Goal: Task Accomplishment & Management: Complete application form

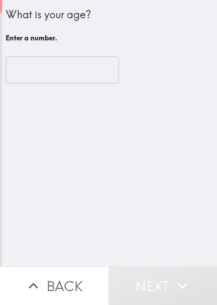
drag, startPoint x: 166, startPoint y: 166, endPoint x: 159, endPoint y: 147, distance: 20.7
click at [166, 165] on div "What is your age? Enter a number. ​" at bounding box center [109, 133] width 215 height 266
click at [54, 58] on input "number" at bounding box center [62, 69] width 113 height 27
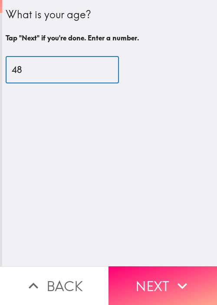
type input "48"
click at [147, 273] on button "Next" at bounding box center [163, 285] width 109 height 39
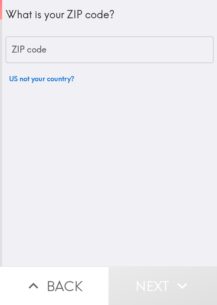
drag, startPoint x: 176, startPoint y: 165, endPoint x: 148, endPoint y: 81, distance: 88.9
click at [176, 164] on div "What is your ZIP code? ZIP code ZIP code US not your country?" at bounding box center [109, 133] width 215 height 266
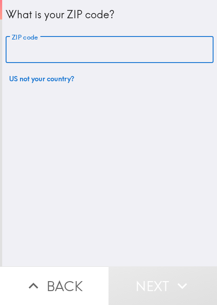
click at [121, 49] on input "ZIP code" at bounding box center [110, 49] width 208 height 27
paste input "33604"
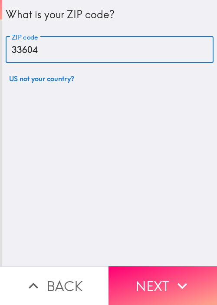
type input "33604"
click at [146, 281] on button "Next" at bounding box center [163, 285] width 109 height 39
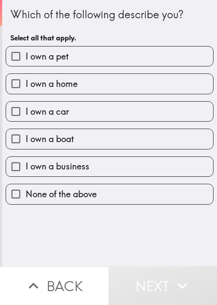
click at [135, 254] on div "Which of the following describe you? Select all that apply. I own a pet I own a…" at bounding box center [109, 133] width 215 height 266
click at [104, 46] on div "I own a pet" at bounding box center [106, 52] width 215 height 27
click at [106, 58] on label "I own a pet" at bounding box center [109, 56] width 207 height 20
click at [26, 58] on input "I own a pet" at bounding box center [16, 56] width 20 height 20
checkbox input "true"
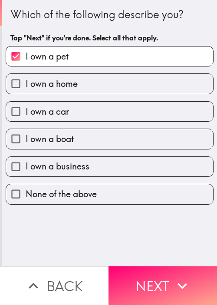
click at [99, 84] on label "I own a home" at bounding box center [109, 84] width 207 height 20
click at [26, 84] on input "I own a home" at bounding box center [16, 84] width 20 height 20
checkbox input "true"
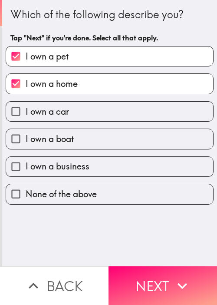
click at [94, 116] on label "I own a car" at bounding box center [109, 112] width 207 height 20
click at [26, 116] on input "I own a car" at bounding box center [16, 112] width 20 height 20
checkbox input "true"
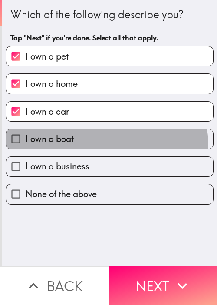
click at [93, 145] on label "I own a boat" at bounding box center [109, 139] width 207 height 20
click at [26, 145] on input "I own a boat" at bounding box center [16, 139] width 20 height 20
checkbox input "true"
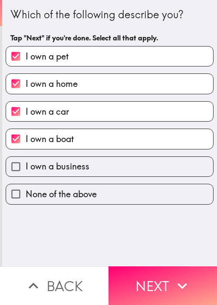
click at [97, 169] on label "I own a business" at bounding box center [109, 167] width 207 height 20
click at [26, 169] on input "I own a business" at bounding box center [16, 167] width 20 height 20
checkbox input "true"
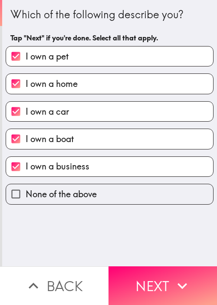
click at [149, 270] on button "Next" at bounding box center [163, 285] width 109 height 39
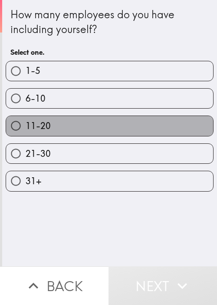
click at [122, 122] on label "11-20" at bounding box center [109, 126] width 207 height 20
click at [26, 122] on input "11-20" at bounding box center [16, 126] width 20 height 20
radio input "true"
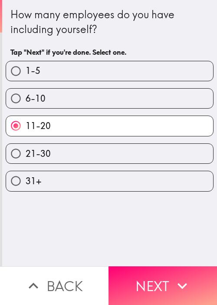
drag, startPoint x: 159, startPoint y: 222, endPoint x: 160, endPoint y: 239, distance: 17.4
click at [159, 223] on div "How many employees do you have including yourself? Tap "Next" if you're done. S…" at bounding box center [109, 133] width 215 height 266
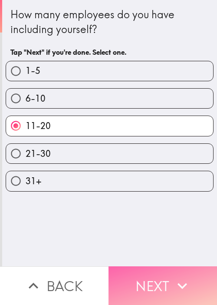
click at [151, 278] on button "Next" at bounding box center [163, 285] width 109 height 39
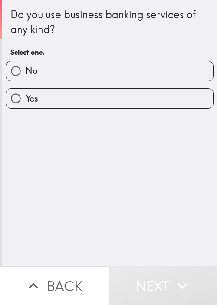
click at [142, 202] on div "Do you use business banking services of any kind? Select one. No Yes" at bounding box center [109, 133] width 215 height 266
click at [111, 71] on label "No" at bounding box center [109, 71] width 207 height 20
click at [26, 71] on input "No" at bounding box center [16, 71] width 20 height 20
radio input "true"
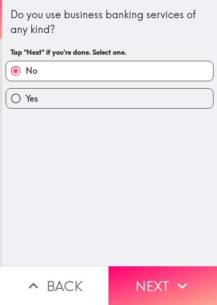
click at [103, 89] on label "Yes" at bounding box center [109, 99] width 207 height 20
click at [26, 89] on input "Yes" at bounding box center [16, 99] width 20 height 20
radio input "true"
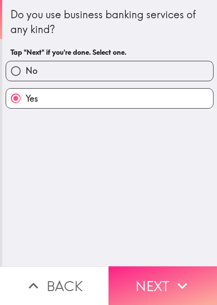
click at [165, 271] on button "Next" at bounding box center [163, 285] width 109 height 39
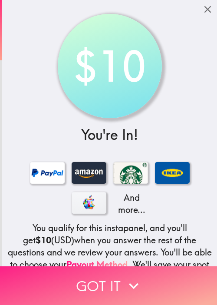
click at [155, 281] on button "Got it" at bounding box center [108, 285] width 217 height 39
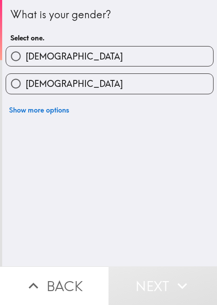
click at [135, 82] on label "[DEMOGRAPHIC_DATA]" at bounding box center [109, 84] width 207 height 20
click at [26, 82] on input "[DEMOGRAPHIC_DATA]" at bounding box center [16, 84] width 20 height 20
radio input "true"
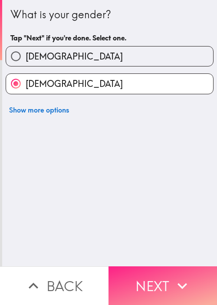
click at [181, 266] on button "Next" at bounding box center [163, 285] width 109 height 39
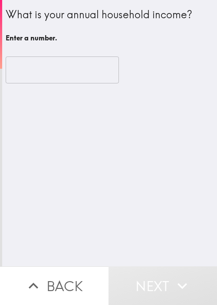
drag, startPoint x: 155, startPoint y: 202, endPoint x: 145, endPoint y: 182, distance: 22.1
click at [155, 199] on div "What is your annual household income? Enter a number. ​" at bounding box center [109, 133] width 215 height 266
click at [57, 74] on input "number" at bounding box center [62, 69] width 113 height 27
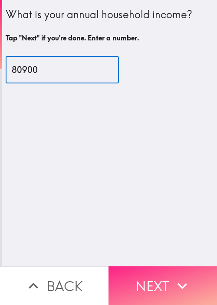
type input "80900"
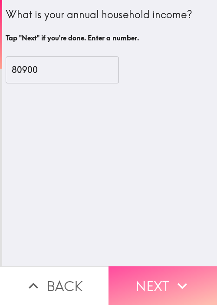
click at [145, 266] on button "Next" at bounding box center [163, 285] width 109 height 39
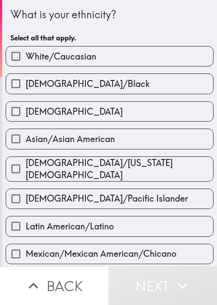
click at [166, 43] on div "White/Caucasian" at bounding box center [106, 52] width 215 height 27
click at [163, 53] on label "White/Caucasian" at bounding box center [109, 56] width 207 height 20
click at [26, 53] on input "White/Caucasian" at bounding box center [16, 56] width 20 height 20
checkbox input "true"
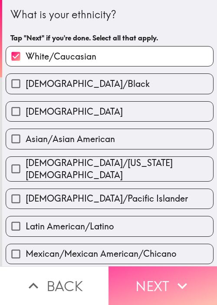
drag, startPoint x: 143, startPoint y: 269, endPoint x: 116, endPoint y: 257, distance: 29.7
click at [142, 269] on button "Next" at bounding box center [163, 285] width 109 height 39
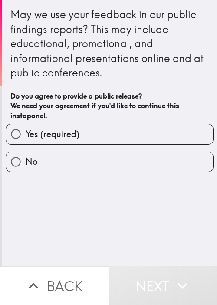
click at [111, 240] on div "May we use your feedback in our public findings reports? This may include educa…" at bounding box center [109, 133] width 215 height 266
click at [106, 139] on label "Yes (required)" at bounding box center [109, 134] width 207 height 20
click at [26, 139] on input "Yes (required)" at bounding box center [16, 134] width 20 height 20
radio input "true"
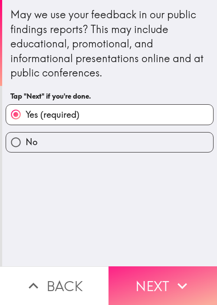
click at [144, 270] on button "Next" at bounding box center [163, 285] width 109 height 39
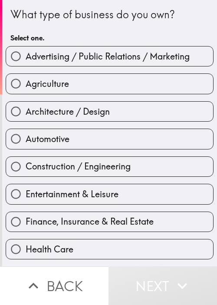
click at [165, 144] on label "Automotive" at bounding box center [109, 139] width 207 height 20
click at [26, 144] on input "Automotive" at bounding box center [16, 139] width 20 height 20
radio input "true"
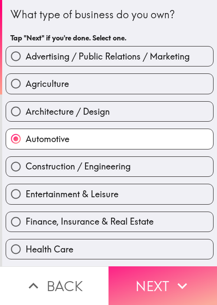
click at [161, 273] on button "Next" at bounding box center [163, 285] width 109 height 39
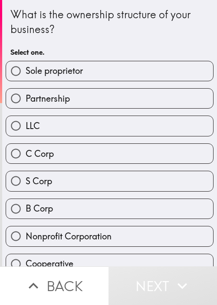
click at [124, 103] on label "Partnership" at bounding box center [109, 99] width 207 height 20
click at [26, 103] on input "Partnership" at bounding box center [16, 99] width 20 height 20
radio input "true"
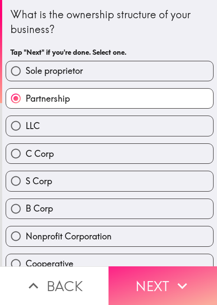
click at [162, 266] on button "Next" at bounding box center [163, 285] width 109 height 39
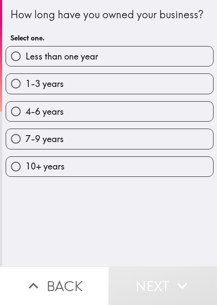
click at [164, 221] on div "How long have you owned your business? Select one. Less than one year 1-3 years…" at bounding box center [109, 133] width 215 height 266
click at [136, 136] on div "7-9 years" at bounding box center [106, 135] width 215 height 27
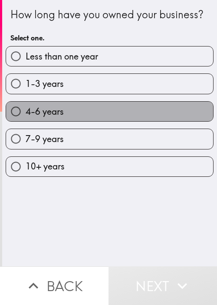
click at [146, 121] on label "4-6 years" at bounding box center [109, 112] width 207 height 20
click at [26, 121] on input "4-6 years" at bounding box center [16, 112] width 20 height 20
radio input "true"
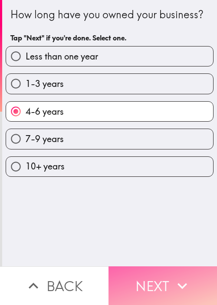
click at [142, 275] on button "Next" at bounding box center [163, 285] width 109 height 39
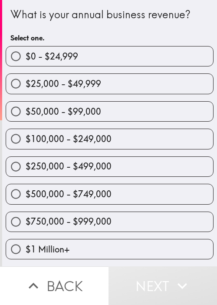
click at [169, 156] on div "$250,000 - $499,000" at bounding box center [110, 166] width 208 height 20
click at [160, 162] on label "$250,000 - $499,000" at bounding box center [109, 167] width 207 height 20
click at [26, 162] on input "$250,000 - $499,000" at bounding box center [16, 167] width 20 height 20
radio input "true"
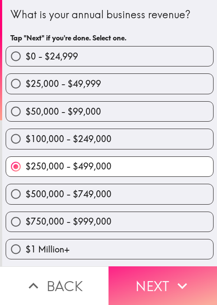
click at [149, 277] on button "Next" at bounding box center [163, 285] width 109 height 39
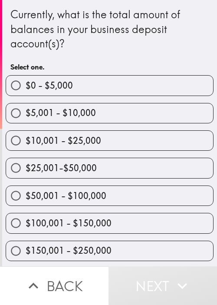
click at [171, 142] on label "$10,001 - $25,000" at bounding box center [109, 141] width 207 height 20
click at [26, 142] on input "$10,001 - $25,000" at bounding box center [16, 141] width 20 height 20
radio input "true"
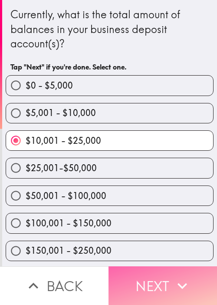
click at [139, 267] on button "Next" at bounding box center [163, 285] width 109 height 39
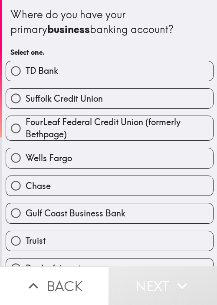
click at [137, 138] on span "FourLeaf Federal Credit Union (formerly Bethpage)" at bounding box center [120, 128] width 188 height 24
click at [26, 138] on input "FourLeaf Federal Credit Union (formerly Bethpage)" at bounding box center [16, 129] width 20 height 20
radio input "true"
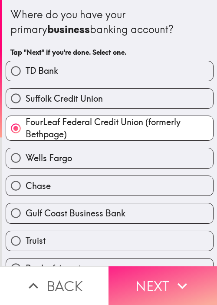
drag, startPoint x: 157, startPoint y: 271, endPoint x: 139, endPoint y: 262, distance: 20.2
click at [156, 271] on button "Next" at bounding box center [163, 285] width 109 height 39
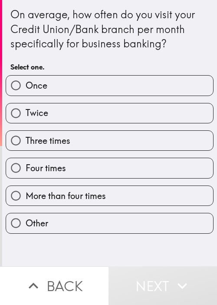
click at [0, 145] on div "Three times" at bounding box center [106, 136] width 215 height 27
click at [140, 150] on label "Three times" at bounding box center [109, 141] width 207 height 20
click at [26, 150] on input "Three times" at bounding box center [16, 141] width 20 height 20
radio input "true"
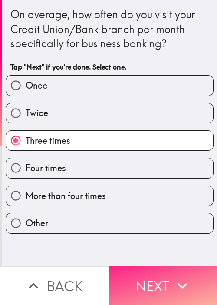
drag, startPoint x: 147, startPoint y: 273, endPoint x: 3, endPoint y: 203, distance: 160.7
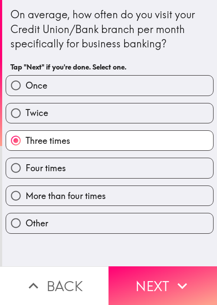
click at [147, 272] on button "Next" at bounding box center [163, 285] width 109 height 39
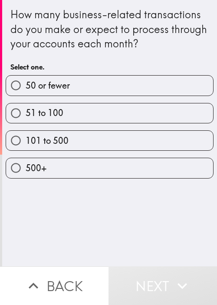
click at [157, 225] on div "How many business-related transactions do you make or expect to process through…" at bounding box center [109, 133] width 215 height 266
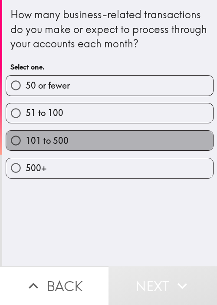
click at [146, 132] on label "101 to 500" at bounding box center [109, 141] width 207 height 20
click at [26, 132] on input "101 to 500" at bounding box center [16, 141] width 20 height 20
radio input "true"
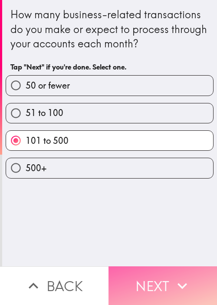
click at [149, 271] on button "Next" at bounding box center [163, 285] width 109 height 39
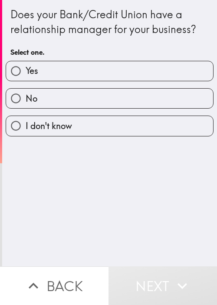
click at [129, 72] on label "Yes" at bounding box center [109, 71] width 207 height 20
click at [26, 72] on input "Yes" at bounding box center [16, 71] width 20 height 20
radio input "true"
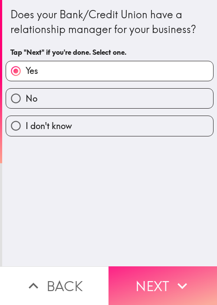
click at [173, 283] on icon "button" at bounding box center [182, 285] width 19 height 19
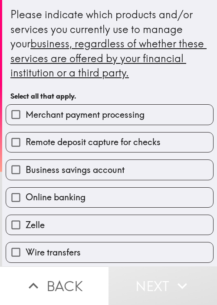
click at [158, 166] on label "Business savings account" at bounding box center [109, 170] width 207 height 20
click at [26, 166] on input "Business savings account" at bounding box center [16, 170] width 20 height 20
checkbox input "true"
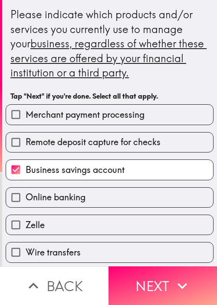
click at [142, 209] on div "Zelle" at bounding box center [106, 221] width 215 height 27
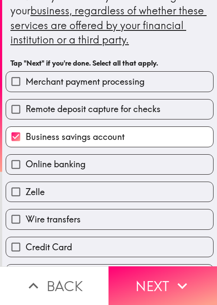
scroll to position [130, 0]
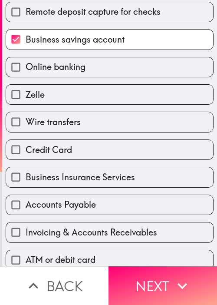
click at [104, 162] on div "Business Insurance Services" at bounding box center [106, 173] width 215 height 27
click at [104, 123] on label "Wire transfers" at bounding box center [109, 122] width 207 height 20
click at [26, 123] on input "Wire transfers" at bounding box center [16, 122] width 20 height 20
checkbox input "true"
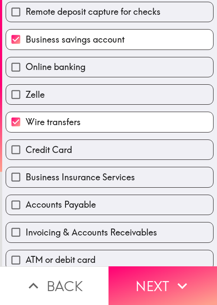
click at [104, 93] on label "Zelle" at bounding box center [109, 95] width 207 height 20
click at [26, 93] on input "Zelle" at bounding box center [16, 95] width 20 height 20
checkbox input "true"
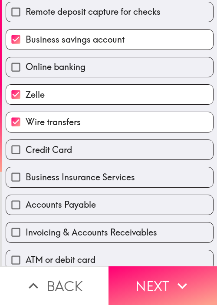
drag, startPoint x: 170, startPoint y: 267, endPoint x: 118, endPoint y: 252, distance: 53.8
click at [169, 268] on button "Next" at bounding box center [163, 285] width 109 height 39
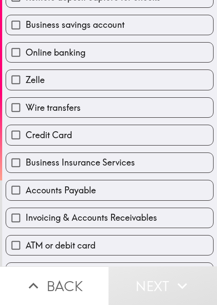
click at [178, 146] on div "Business Insurance Services" at bounding box center [106, 159] width 215 height 27
click at [122, 149] on div "Business Insurance Services" at bounding box center [106, 159] width 215 height 27
click at [116, 167] on span "Business Insurance Services" at bounding box center [80, 162] width 109 height 12
click at [26, 167] on input "Business Insurance Services" at bounding box center [16, 163] width 20 height 20
checkbox input "true"
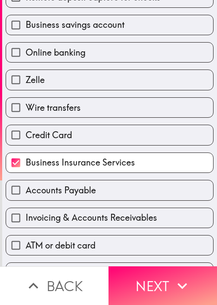
click at [106, 209] on label "Invoicing & Accounts Receivables" at bounding box center [109, 218] width 207 height 20
click at [26, 209] on input "Invoicing & Accounts Receivables" at bounding box center [16, 218] width 20 height 20
checkbox input "true"
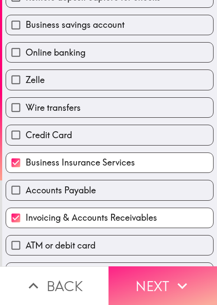
click at [138, 271] on button "Next" at bounding box center [163, 285] width 109 height 39
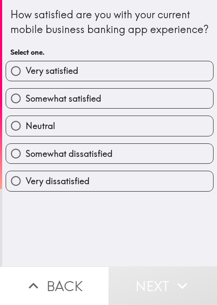
click at [165, 220] on div "How satisfied are you with your current mobile business banking app experience?…" at bounding box center [109, 133] width 215 height 266
click at [120, 108] on label "Somewhat satisfied" at bounding box center [109, 99] width 207 height 20
click at [26, 108] on input "Somewhat satisfied" at bounding box center [16, 99] width 20 height 20
radio input "true"
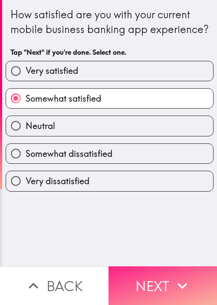
click at [177, 282] on icon "button" at bounding box center [182, 285] width 19 height 19
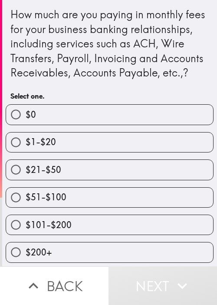
click at [172, 207] on label "$51-$100" at bounding box center [109, 198] width 207 height 20
click at [26, 207] on input "$51-$100" at bounding box center [16, 198] width 20 height 20
radio input "true"
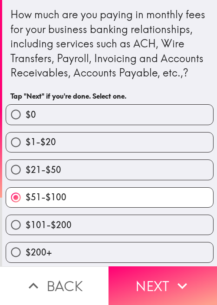
click at [158, 235] on label "$101-$200" at bounding box center [109, 225] width 207 height 20
click at [26, 235] on input "$101-$200" at bounding box center [16, 225] width 20 height 20
radio input "true"
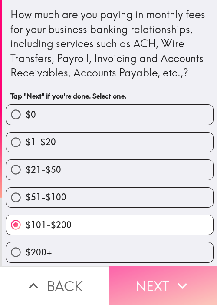
click at [173, 278] on icon "button" at bounding box center [182, 285] width 19 height 19
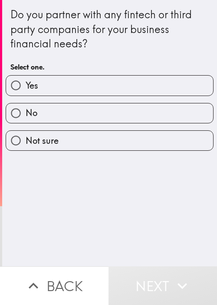
click at [162, 221] on div "Do you partner with any fintech or third party companies for your business fina…" at bounding box center [109, 133] width 215 height 266
click at [128, 96] on div "No" at bounding box center [106, 109] width 215 height 27
click at [146, 80] on label "Yes" at bounding box center [109, 86] width 207 height 20
click at [26, 80] on input "Yes" at bounding box center [16, 86] width 20 height 20
radio input "true"
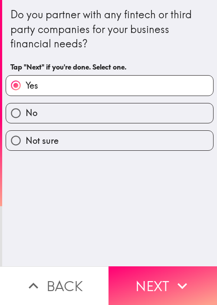
drag, startPoint x: 141, startPoint y: 263, endPoint x: 141, endPoint y: 258, distance: 4.8
click at [139, 266] on button "Next" at bounding box center [163, 285] width 109 height 39
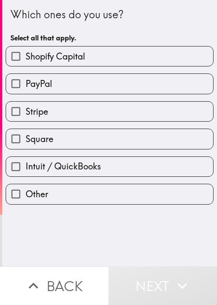
drag, startPoint x: 178, startPoint y: 238, endPoint x: 177, endPoint y: 225, distance: 12.6
click at [178, 237] on div "Which ones do you use? Select all that apply. Shopify Capital PayPal Stripe Squ…" at bounding box center [109, 133] width 215 height 266
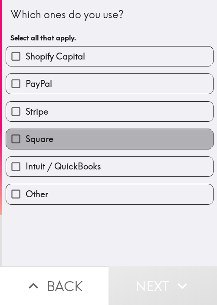
click at [146, 131] on label "Square" at bounding box center [109, 139] width 207 height 20
click at [26, 131] on input "Square" at bounding box center [16, 139] width 20 height 20
checkbox input "true"
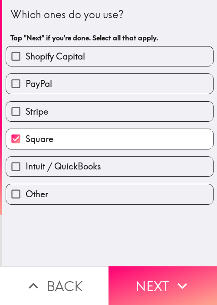
click at [141, 90] on label "PayPal" at bounding box center [109, 84] width 207 height 20
click at [26, 90] on input "PayPal" at bounding box center [16, 84] width 20 height 20
checkbox input "true"
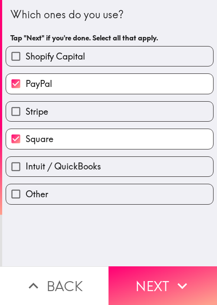
click at [160, 109] on label "Stripe" at bounding box center [109, 112] width 207 height 20
click at [26, 109] on input "Stripe" at bounding box center [16, 112] width 20 height 20
checkbox input "true"
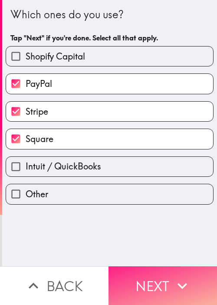
drag, startPoint x: 176, startPoint y: 265, endPoint x: 113, endPoint y: 263, distance: 63.9
click at [175, 266] on button "Next" at bounding box center [163, 285] width 109 height 39
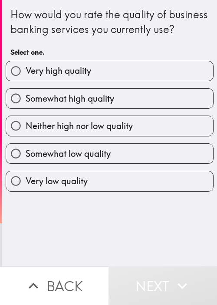
click at [133, 136] on label "Neither high nor low quality" at bounding box center [109, 126] width 207 height 20
click at [26, 136] on input "Neither high nor low quality" at bounding box center [16, 126] width 20 height 20
radio input "true"
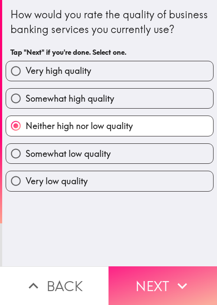
click at [126, 295] on button "Next" at bounding box center [163, 285] width 109 height 39
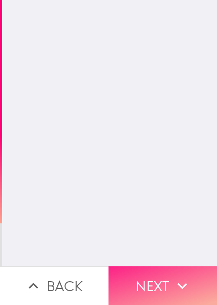
click at [134, 277] on button "Next" at bounding box center [163, 285] width 109 height 39
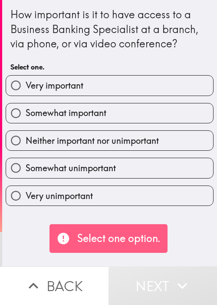
click at [162, 218] on div "How important is it to have access to a Business Banking Specialist at a branch…" at bounding box center [109, 133] width 215 height 266
click at [51, 141] on span "Neither important nor unimportant" at bounding box center [92, 141] width 133 height 12
click at [26, 141] on input "Neither important nor unimportant" at bounding box center [16, 141] width 20 height 20
radio input "true"
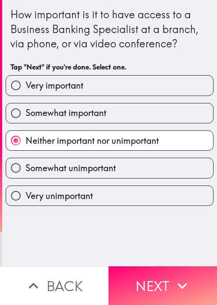
click at [70, 108] on span "Somewhat important" at bounding box center [66, 113] width 81 height 12
click at [26, 108] on input "Somewhat important" at bounding box center [16, 113] width 20 height 20
radio input "true"
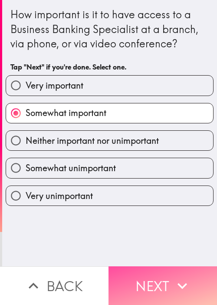
drag, startPoint x: 145, startPoint y: 259, endPoint x: 130, endPoint y: 257, distance: 15.0
click at [144, 266] on button "Next" at bounding box center [163, 285] width 109 height 39
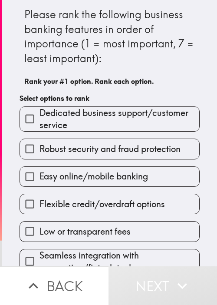
click at [160, 159] on div "Easy online/mobile banking" at bounding box center [106, 172] width 187 height 27
click at [146, 185] on label "Easy online/mobile banking" at bounding box center [109, 177] width 179 height 20
click at [40, 185] on input "Easy online/mobile banking" at bounding box center [30, 177] width 20 height 20
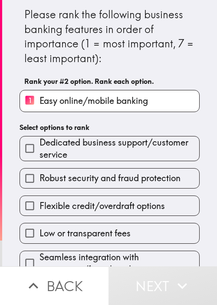
click at [142, 132] on div "Dedicated business support/customer service" at bounding box center [106, 145] width 187 height 32
click at [121, 166] on div "Robust security and fraud protection" at bounding box center [106, 174] width 187 height 27
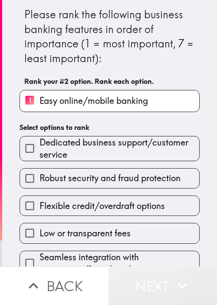
click at [155, 277] on button "Next" at bounding box center [163, 285] width 109 height 39
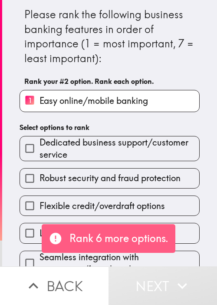
click at [50, 163] on div "Robust security and fraud protection" at bounding box center [106, 174] width 187 height 27
click at [68, 149] on span "Dedicated business support/customer service" at bounding box center [120, 148] width 160 height 24
click at [40, 149] on input "Dedicated business support/customer service" at bounding box center [30, 149] width 20 height 20
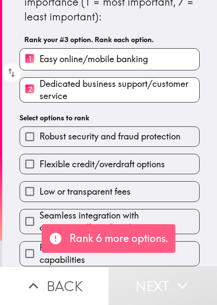
click at [46, 147] on div "Flexible credit/overdraft options" at bounding box center [106, 160] width 187 height 27
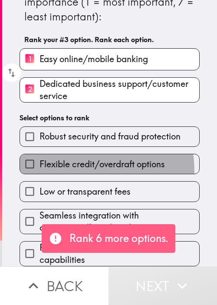
click at [50, 167] on label "Flexible credit/overdraft options" at bounding box center [109, 164] width 179 height 20
click at [40, 167] on input "Flexible credit/overdraft options" at bounding box center [30, 164] width 20 height 20
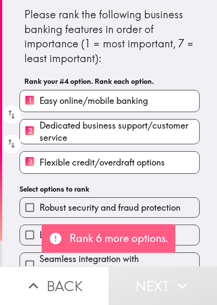
click at [26, 202] on input "Robust security and fraud protection" at bounding box center [30, 208] width 20 height 20
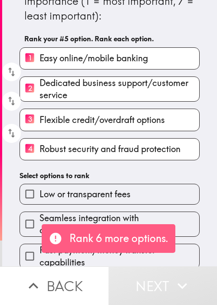
scroll to position [50, 0]
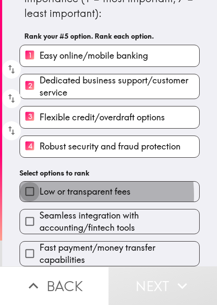
click at [35, 190] on input "Low or transparent fees" at bounding box center [30, 192] width 20 height 20
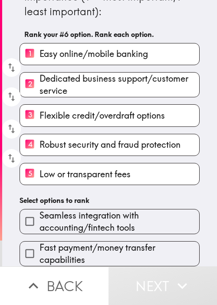
click at [39, 234] on div "Fast payment/money transfer capabilities" at bounding box center [106, 250] width 187 height 32
click at [64, 218] on span "Seamless integration with accounting/fintech tools" at bounding box center [120, 221] width 160 height 24
click at [40, 218] on input "Seamless integration with accounting/fintech tools" at bounding box center [30, 222] width 20 height 20
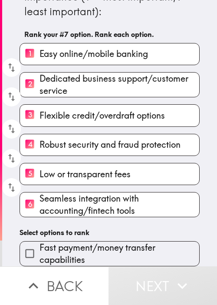
click at [55, 244] on span "Fast payment/money transfer capabilities" at bounding box center [120, 254] width 160 height 24
click at [40, 244] on input "Fast payment/money transfer capabilities" at bounding box center [30, 254] width 20 height 20
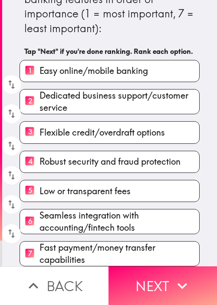
scroll to position [45, 0]
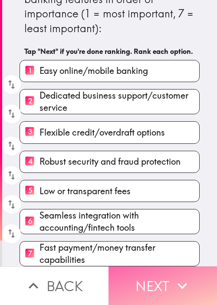
click at [149, 268] on button "Next" at bounding box center [163, 285] width 109 height 39
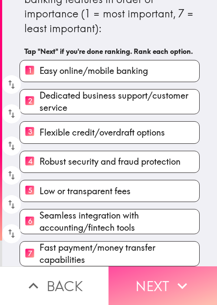
scroll to position [0, 0]
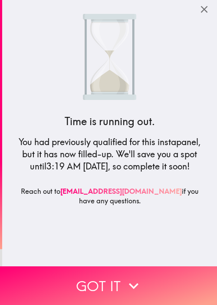
click at [149, 189] on h6 "Reach out to [EMAIL_ADDRESS][DOMAIN_NAME] if you have any questions." at bounding box center [110, 199] width 195 height 26
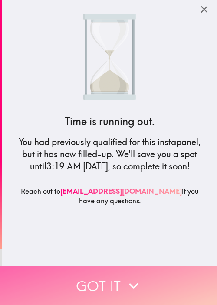
click at [118, 282] on button "Got it" at bounding box center [108, 285] width 217 height 39
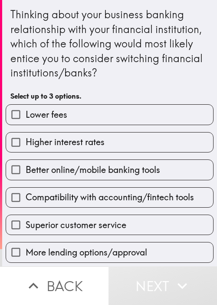
click at [136, 215] on div "Superior customer service" at bounding box center [110, 225] width 208 height 20
click at [130, 169] on span "Better online/mobile banking tools" at bounding box center [93, 170] width 135 height 12
click at [26, 169] on input "Better online/mobile banking tools" at bounding box center [16, 170] width 20 height 20
checkbox input "true"
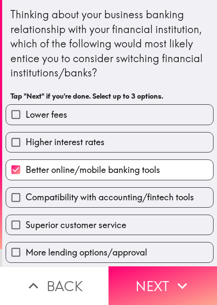
click at [78, 225] on span "Superior customer service" at bounding box center [76, 225] width 101 height 12
click at [26, 225] on input "Superior customer service" at bounding box center [16, 225] width 20 height 20
checkbox input "true"
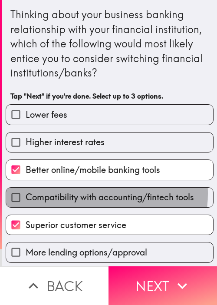
click at [83, 193] on span "Compatibility with accounting/fintech tools" at bounding box center [110, 197] width 169 height 12
click at [26, 193] on input "Compatibility with accounting/fintech tools" at bounding box center [16, 198] width 20 height 20
checkbox input "true"
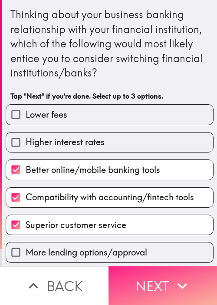
click at [156, 269] on button "Next" at bounding box center [163, 285] width 109 height 39
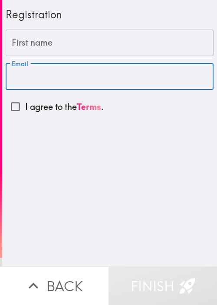
click at [76, 65] on input "Email" at bounding box center [110, 76] width 208 height 27
paste input "[EMAIL_ADDRESS][DOMAIN_NAME]"
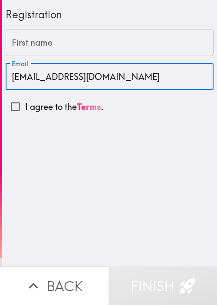
type input "[EMAIL_ADDRESS][DOMAIN_NAME]"
click at [61, 37] on input "First name" at bounding box center [110, 43] width 208 height 27
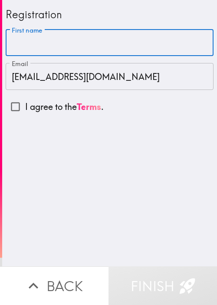
paste input "[PERSON_NAME]"
type input "[PERSON_NAME]"
click at [8, 107] on input "I agree to the Terms ." at bounding box center [16, 107] width 20 height 20
checkbox input "true"
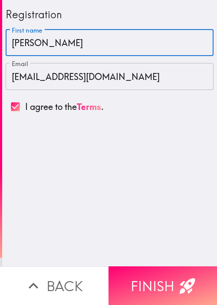
click at [67, 49] on input "[PERSON_NAME]" at bounding box center [110, 43] width 208 height 27
paste input "[PERSON_NAME]"
type input "[PERSON_NAME]"
click at [92, 134] on div "Registration First name [PERSON_NAME] First name Email [EMAIL_ADDRESS][DOMAIN_N…" at bounding box center [109, 133] width 215 height 266
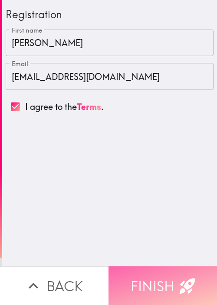
click at [153, 275] on button "Finish" at bounding box center [163, 285] width 109 height 39
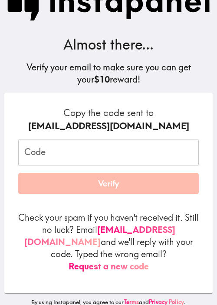
scroll to position [29, 0]
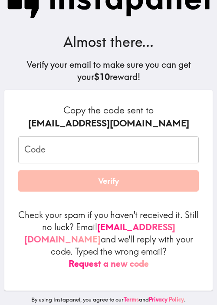
click at [105, 129] on div "[EMAIL_ADDRESS][DOMAIN_NAME]" at bounding box center [108, 123] width 181 height 13
click at [93, 152] on input "Code" at bounding box center [108, 149] width 181 height 27
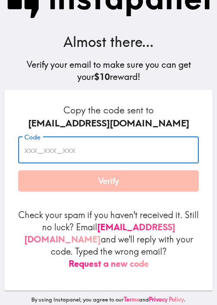
paste input "Nh2_a9F_PnP"
type input "Nh2_a9F_PnP"
click at [19, 117] on div "[EMAIL_ADDRESS][DOMAIN_NAME]" at bounding box center [108, 123] width 181 height 13
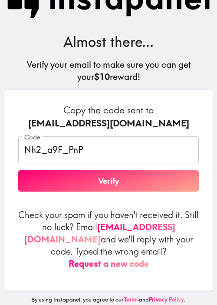
click at [112, 190] on button "Verify" at bounding box center [108, 181] width 181 height 22
